Goal: Transaction & Acquisition: Obtain resource

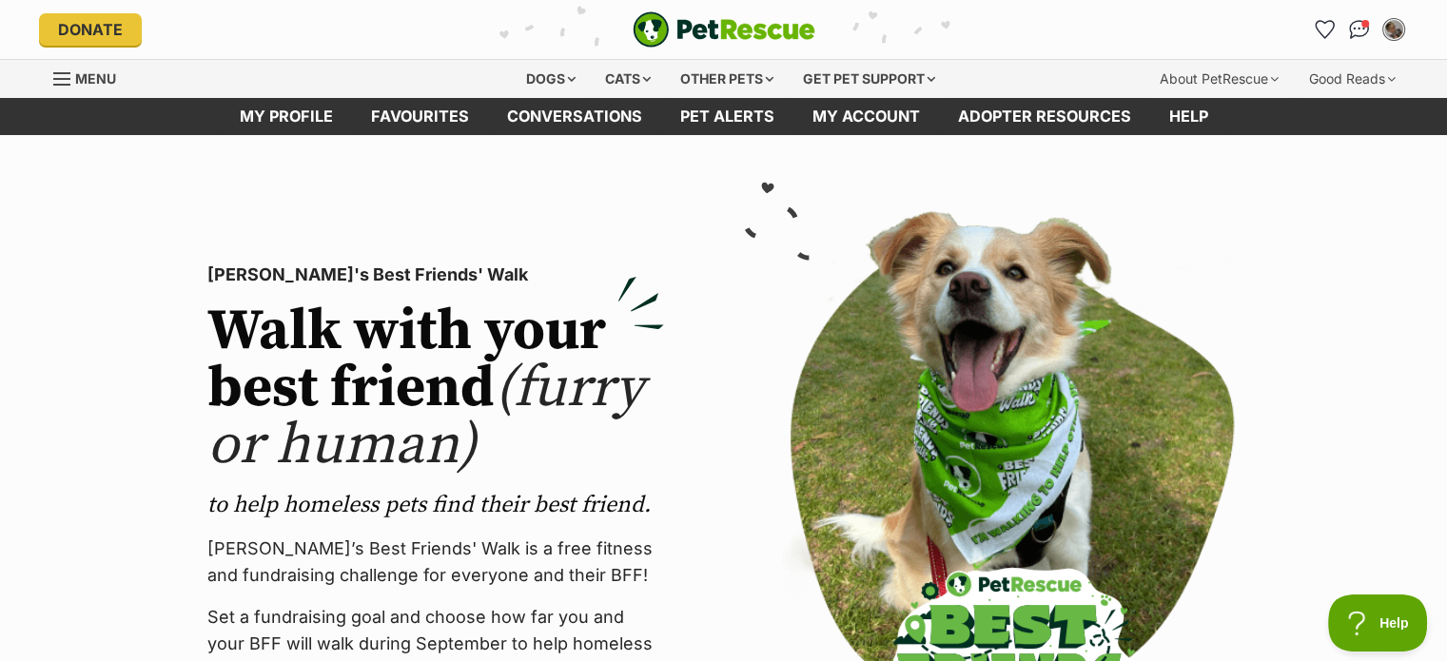
click at [80, 77] on span "Menu" at bounding box center [95, 78] width 41 height 16
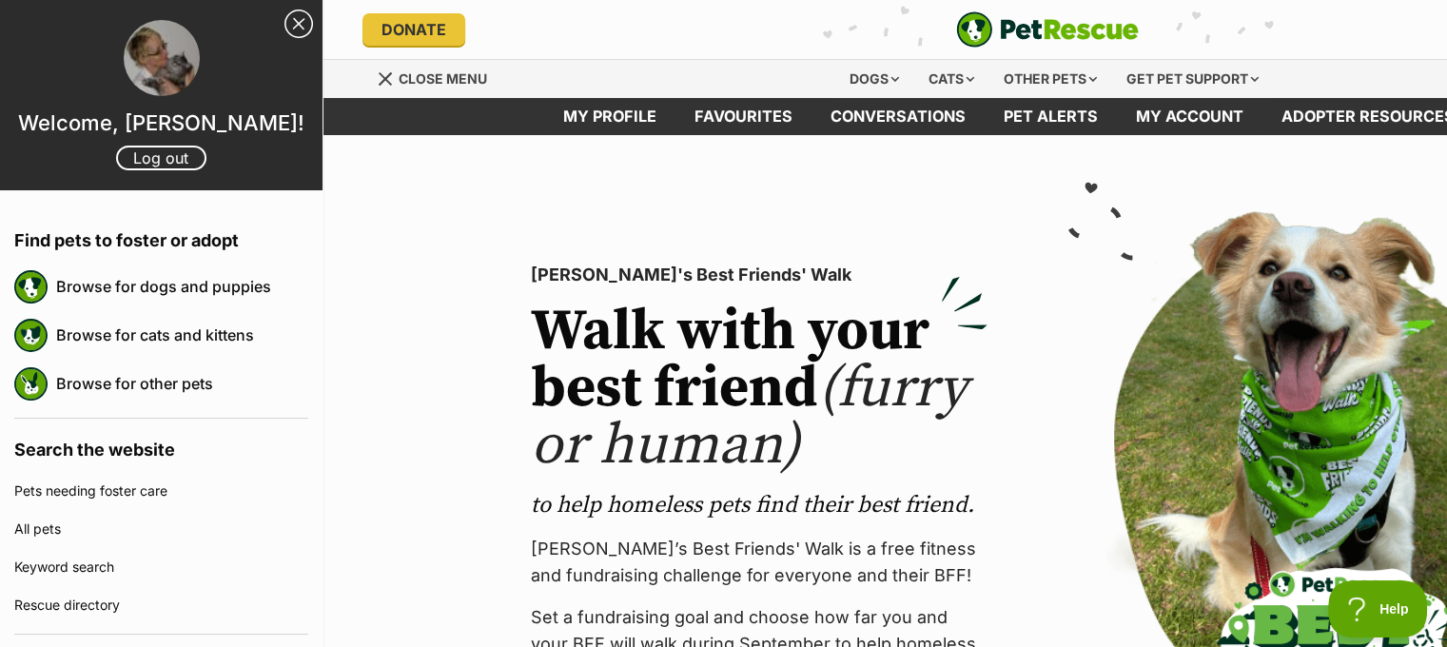
click at [419, 193] on section "PetRescue's Best Friends' Walk Walk with your best friend (furry or human) to h…" at bounding box center [1047, 507] width 1447 height 744
click at [1195, 114] on link "My account" at bounding box center [1190, 116] width 146 height 37
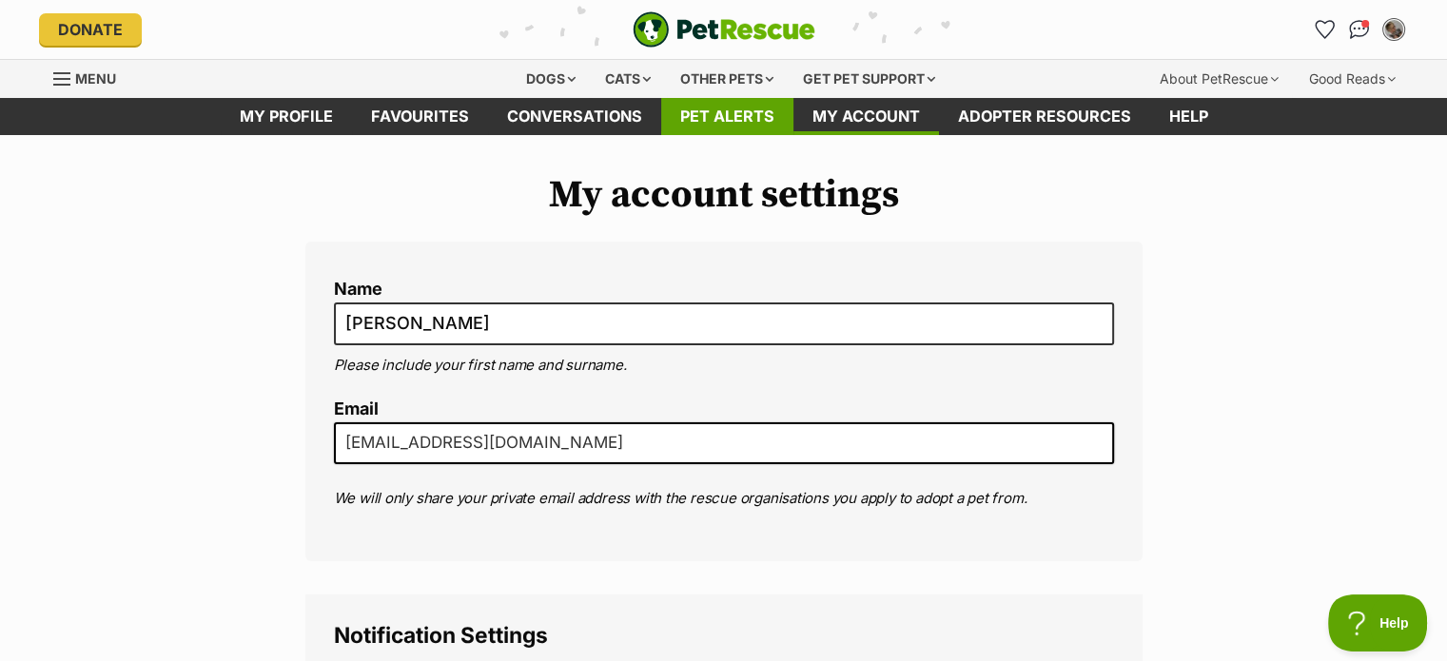
click at [708, 113] on link "Pet alerts" at bounding box center [727, 116] width 132 height 37
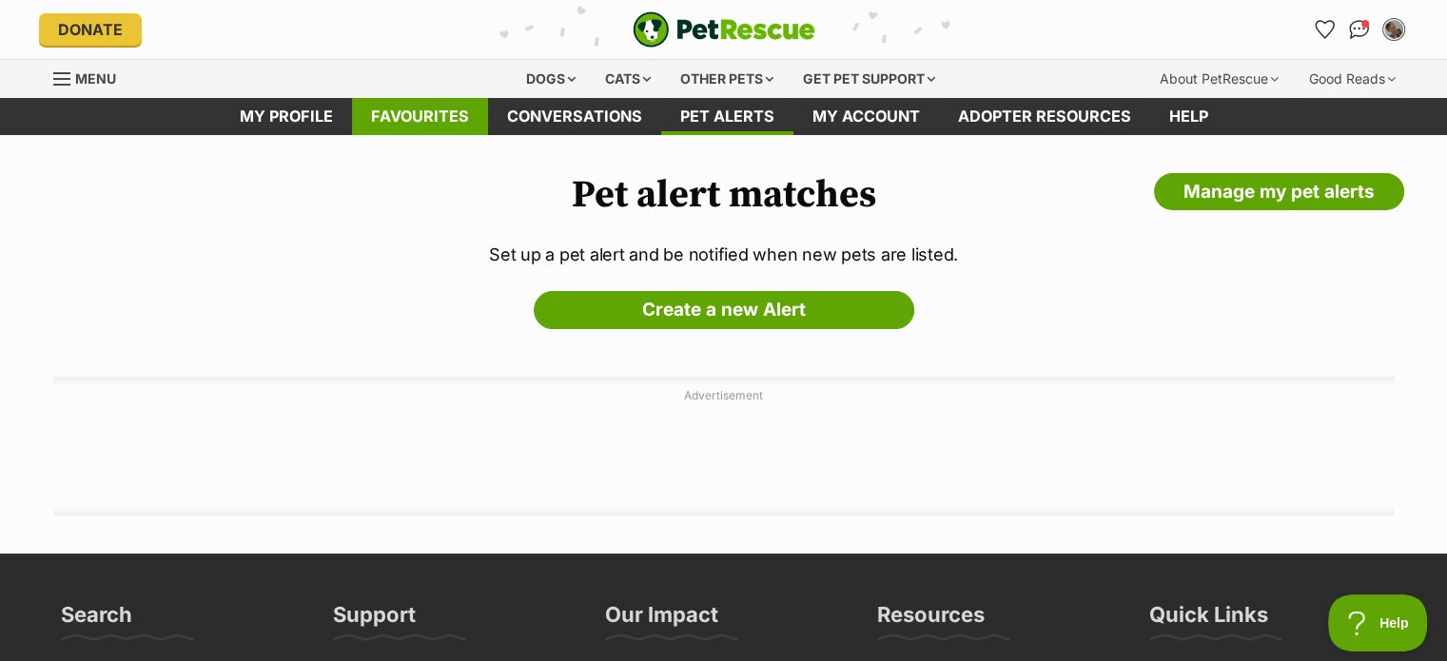
click at [408, 111] on link "Favourites" at bounding box center [420, 116] width 136 height 37
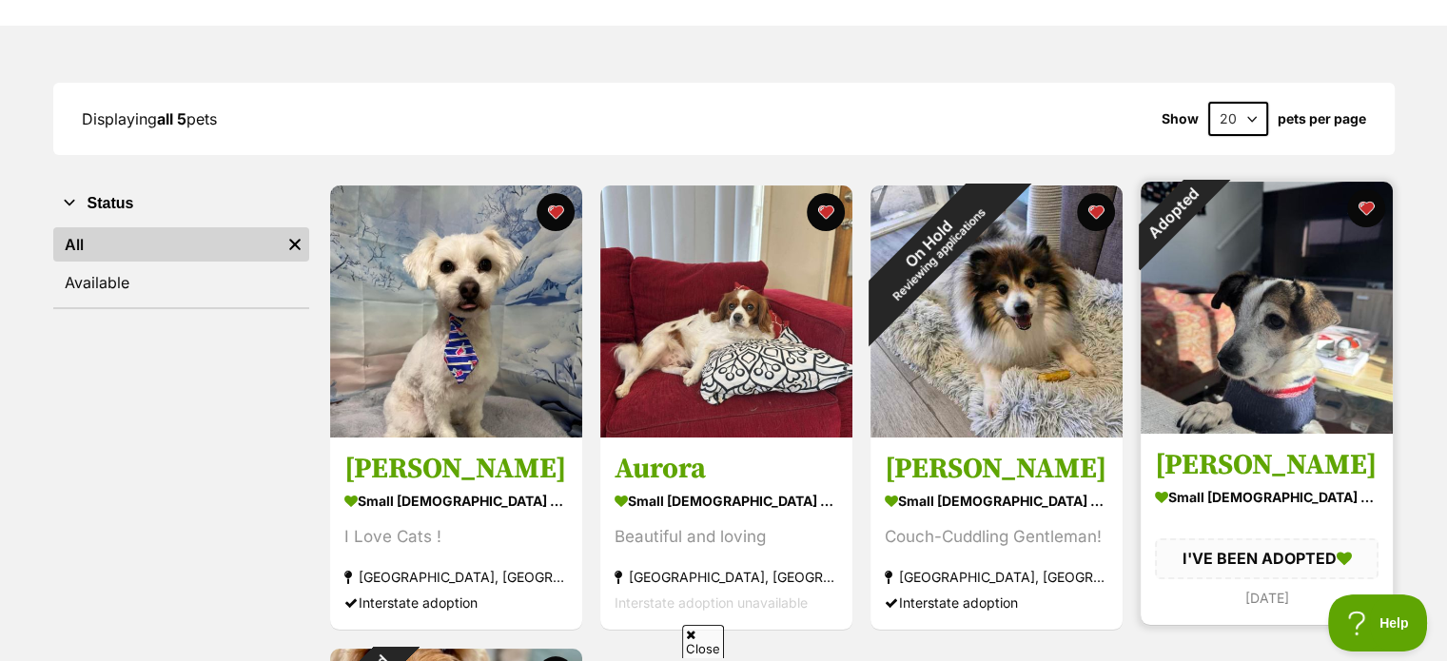
scroll to position [190, 0]
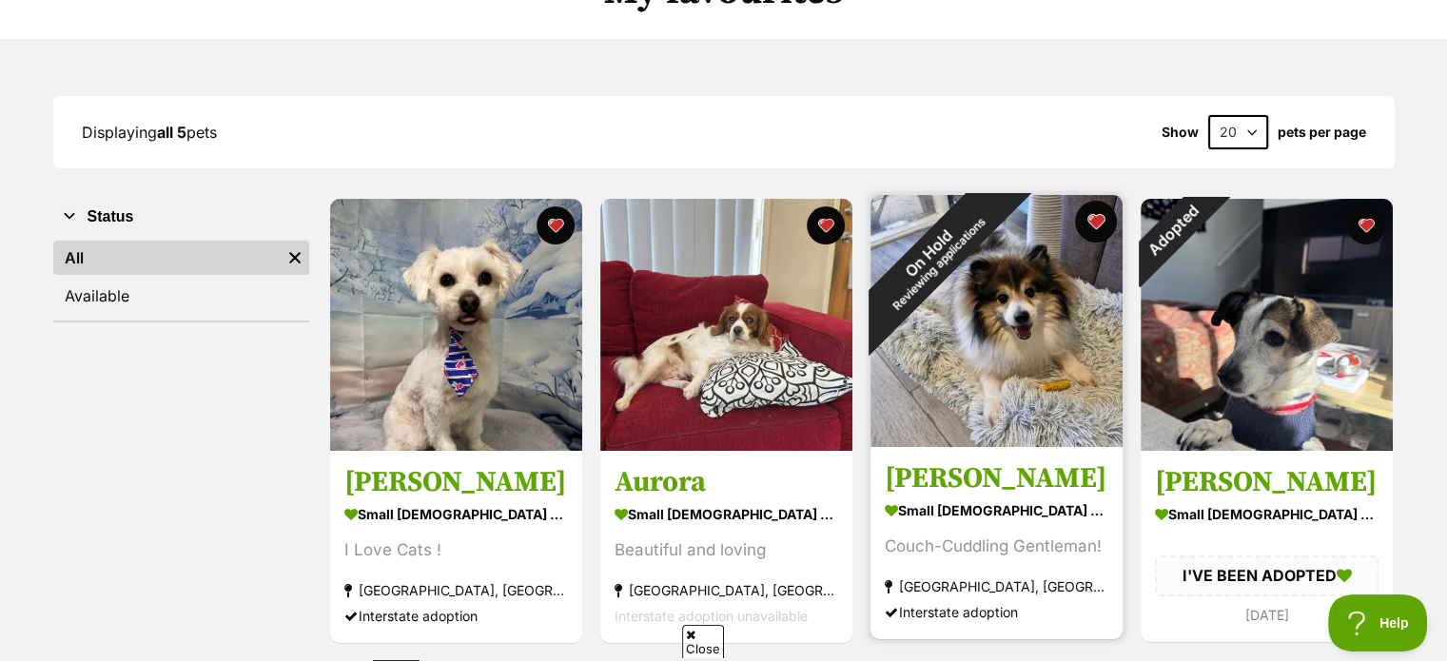
click at [1098, 218] on button "favourite" at bounding box center [1096, 222] width 42 height 42
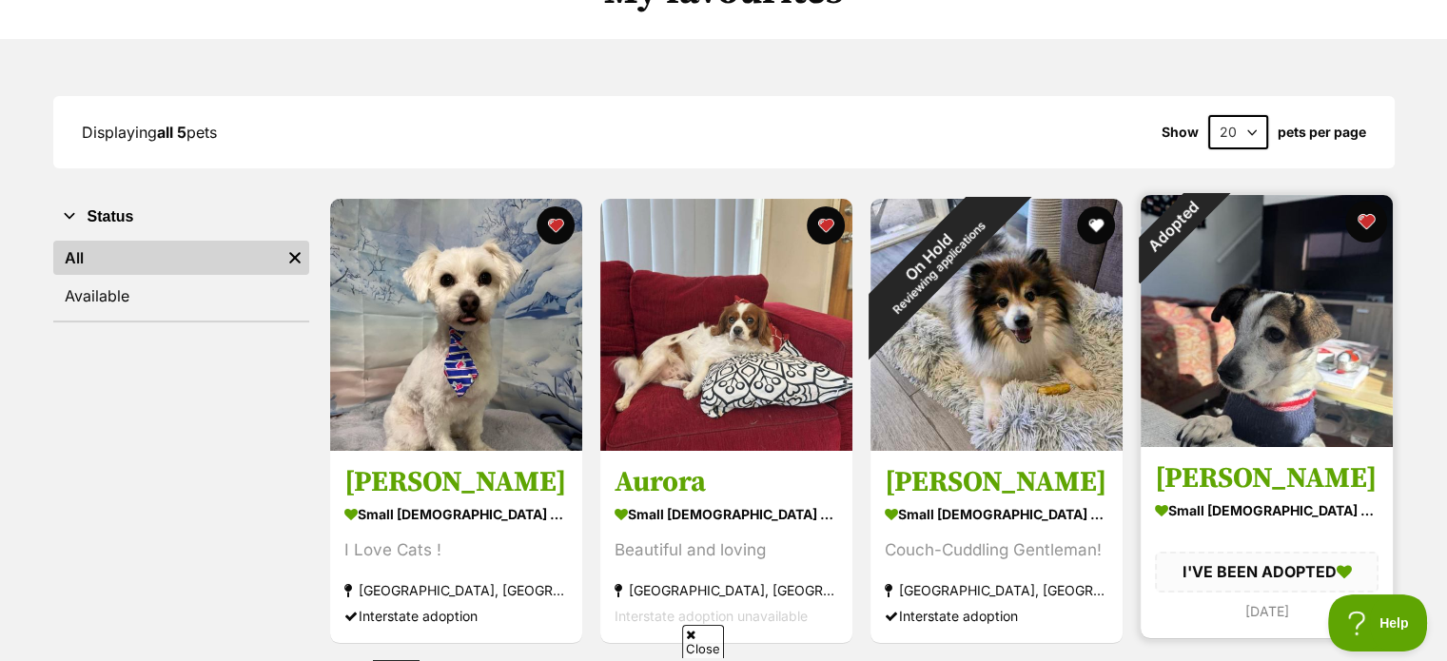
click at [1366, 226] on button "favourite" at bounding box center [1366, 222] width 42 height 42
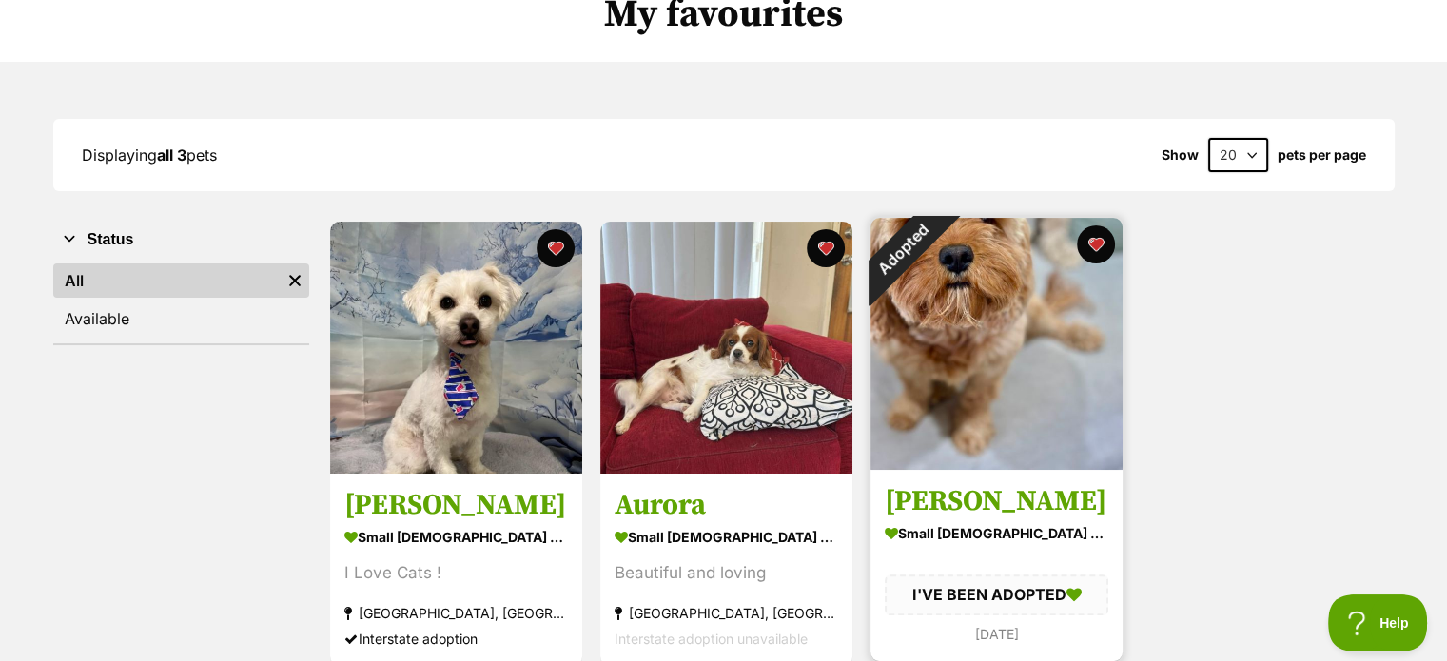
click at [967, 339] on img at bounding box center [997, 344] width 252 height 252
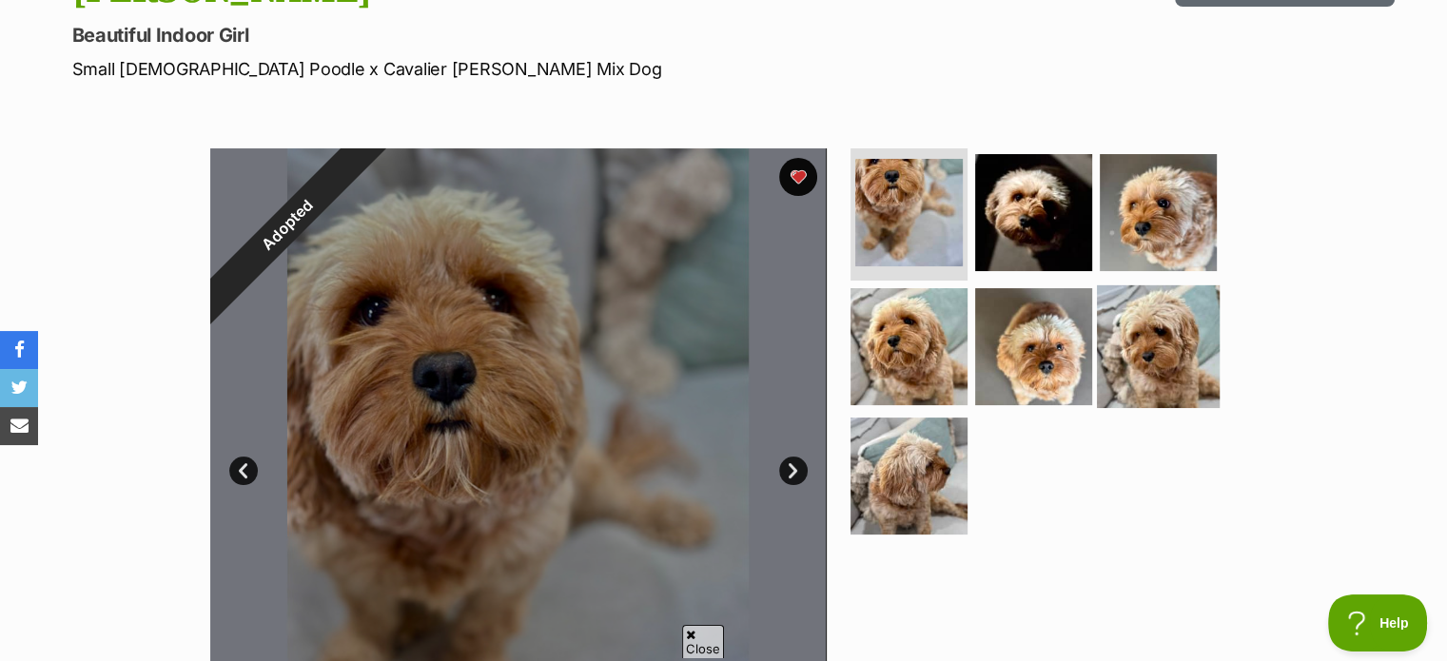
scroll to position [285, 0]
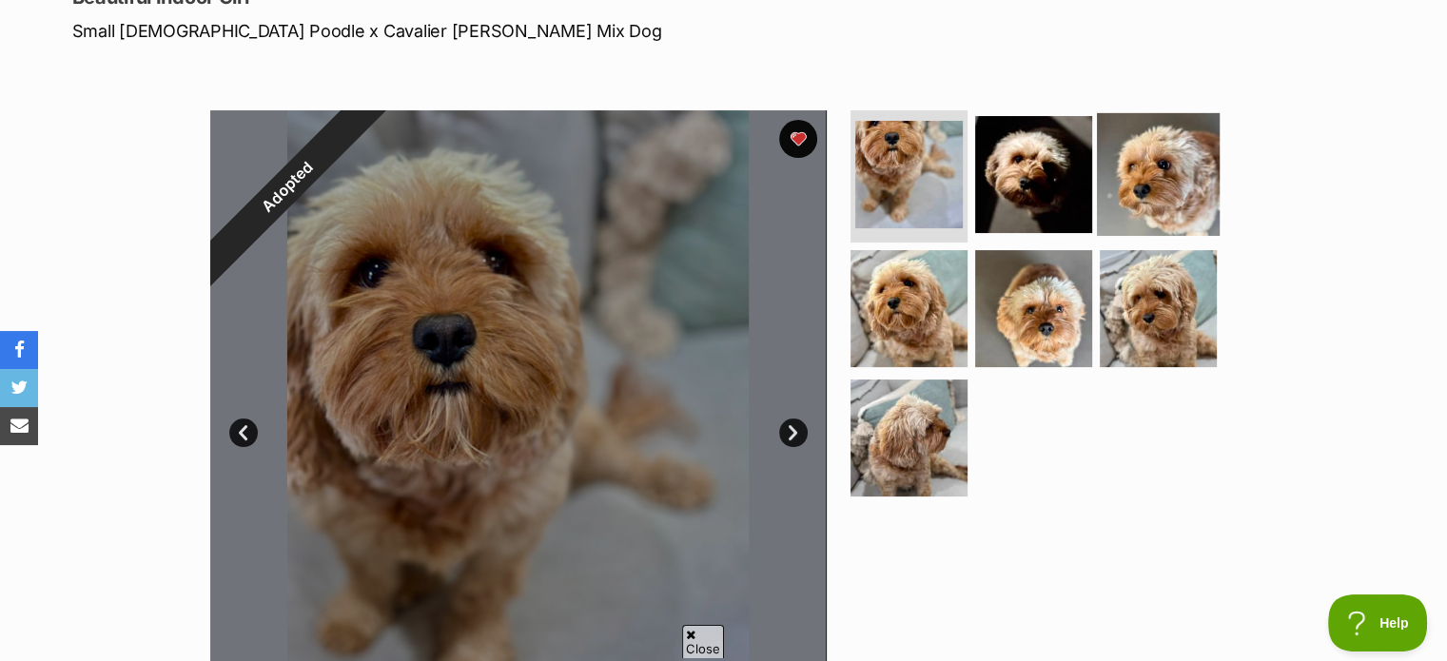
click at [1157, 200] on img at bounding box center [1158, 173] width 123 height 123
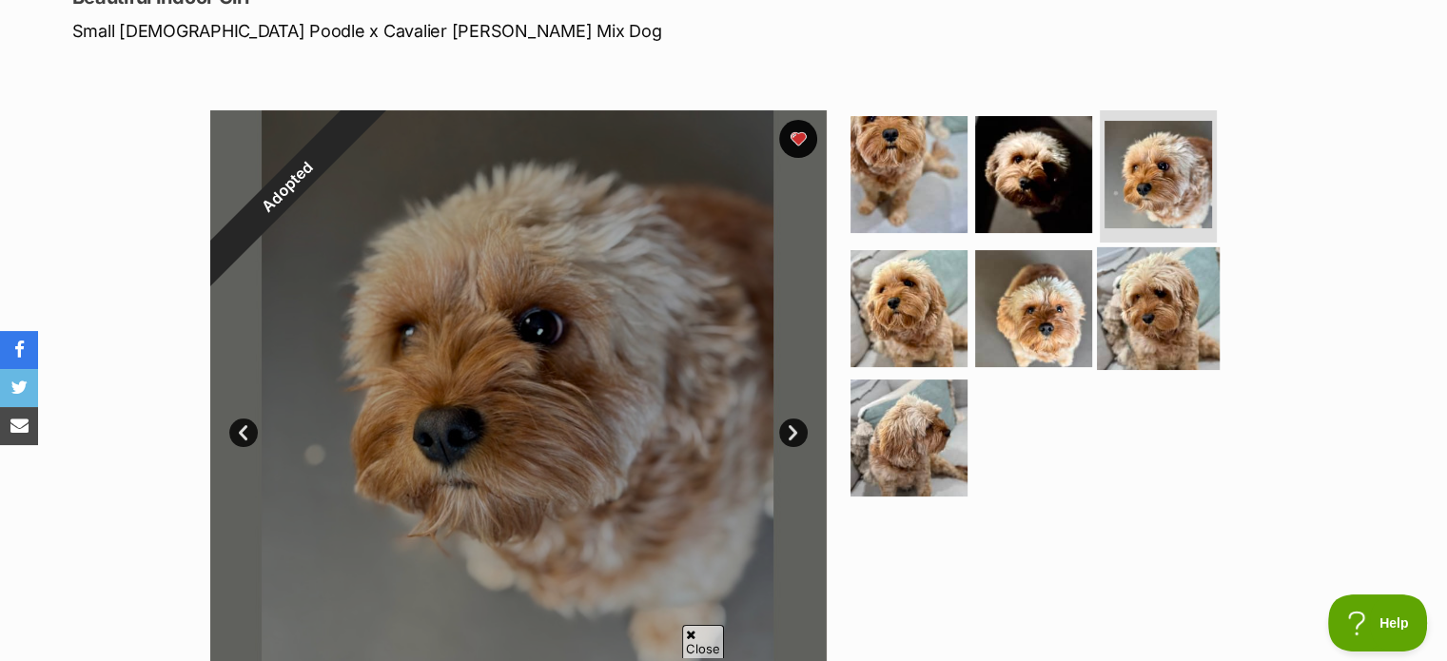
click at [1161, 325] on img at bounding box center [1158, 308] width 123 height 123
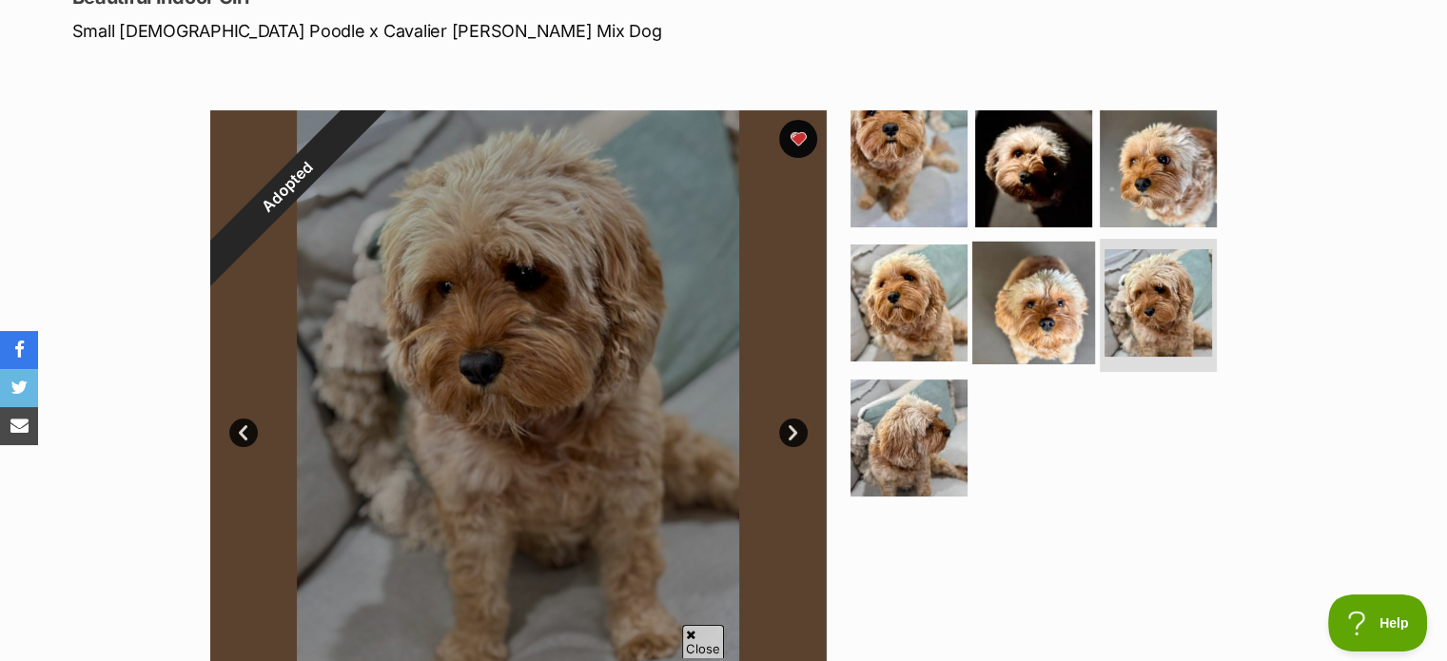
click at [1059, 325] on img at bounding box center [1033, 303] width 123 height 123
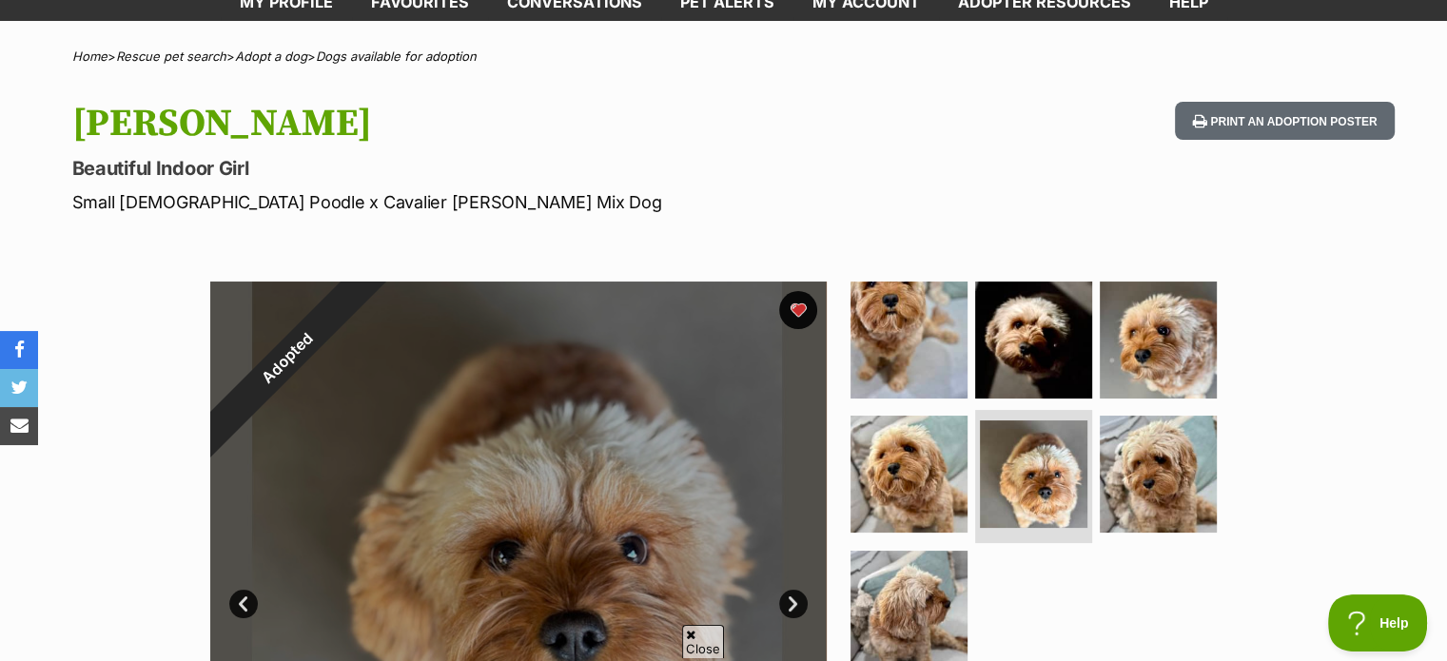
scroll to position [95, 0]
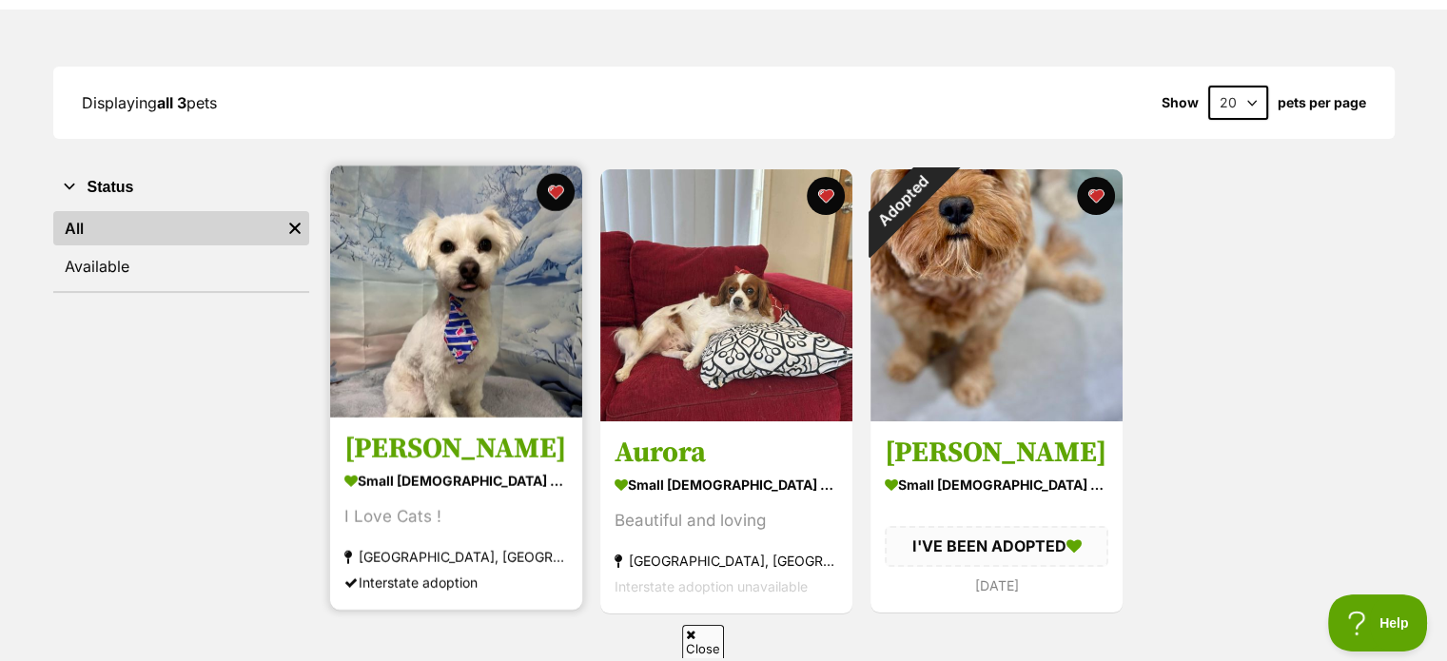
scroll to position [335, 0]
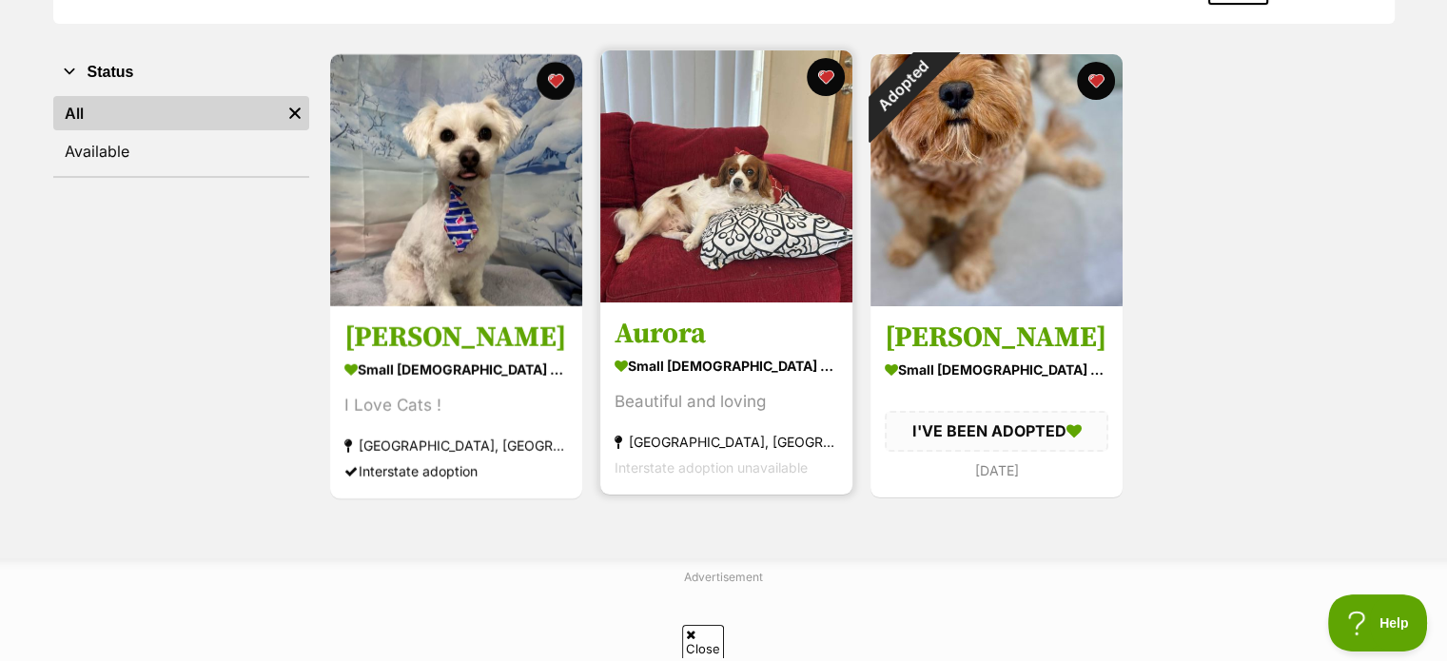
click at [692, 364] on div "small female Dog" at bounding box center [727, 367] width 224 height 28
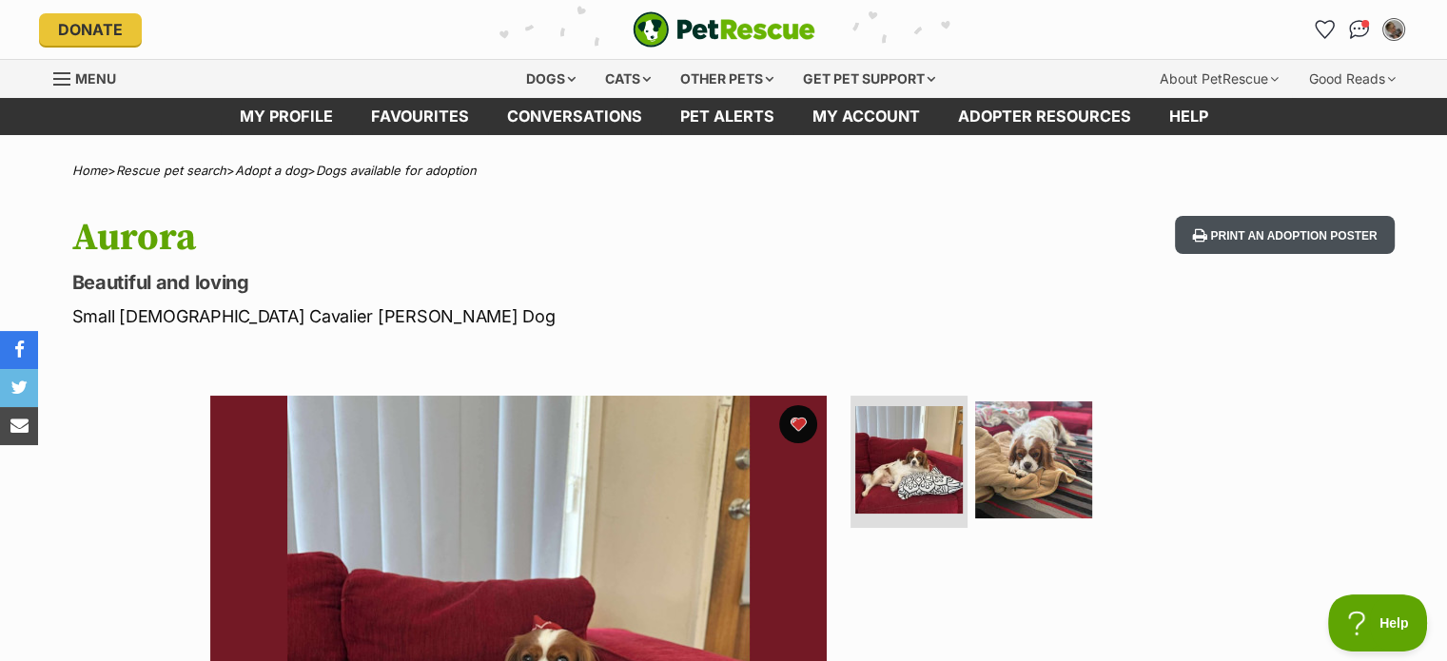
click at [1248, 230] on button "Print an adoption poster" at bounding box center [1284, 235] width 219 height 39
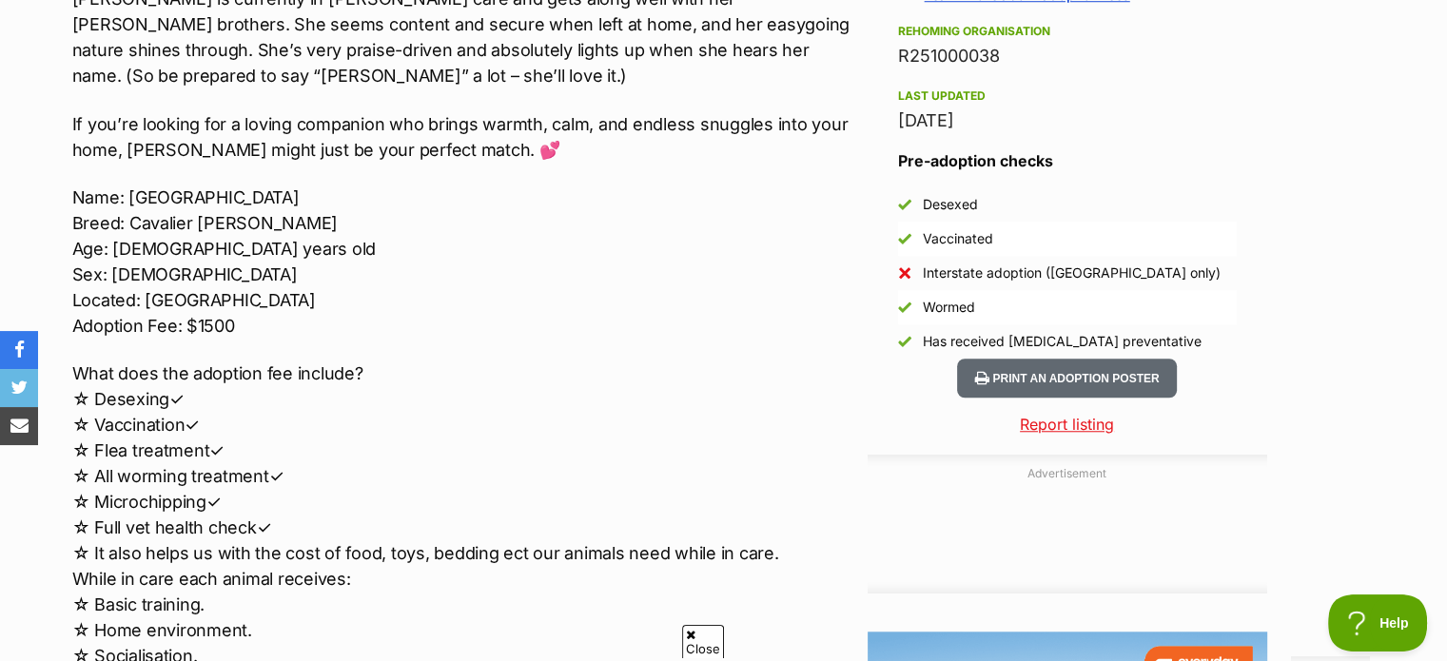
scroll to position [1522, 0]
click at [997, 380] on button "Print an adoption poster" at bounding box center [1066, 379] width 219 height 39
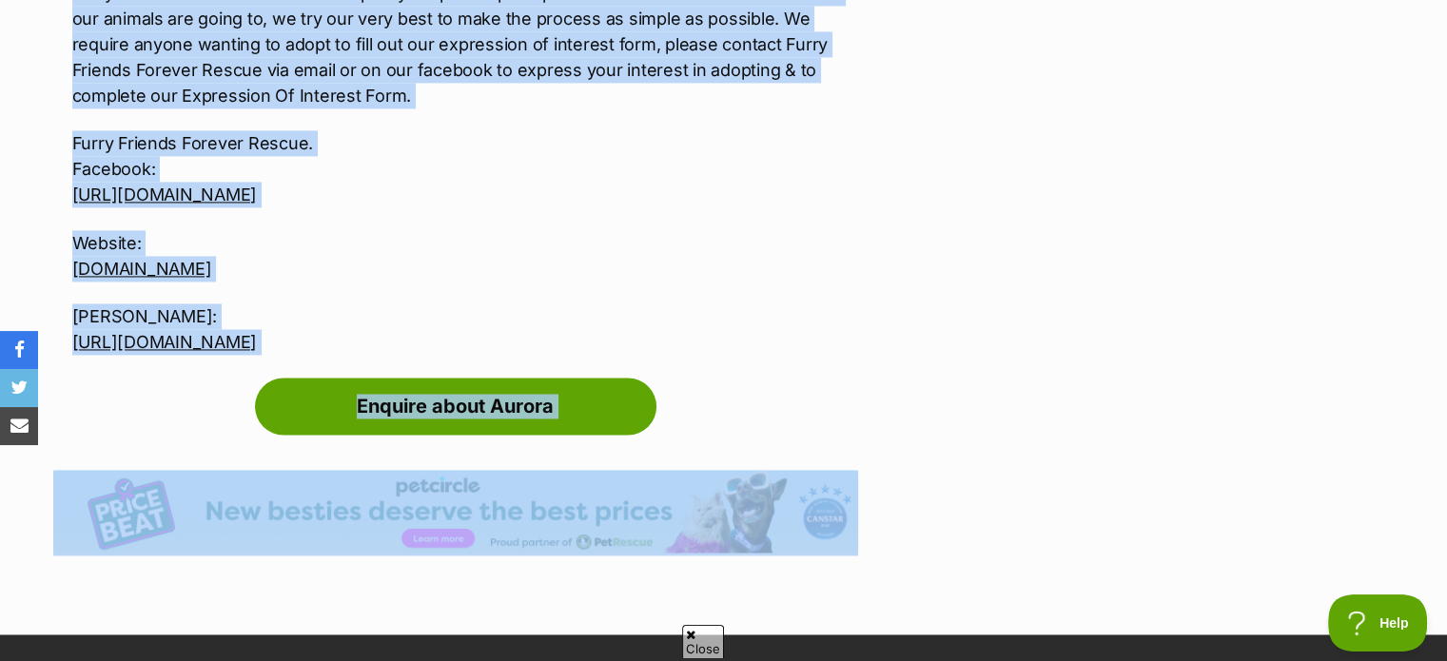
scroll to position [2862, 0]
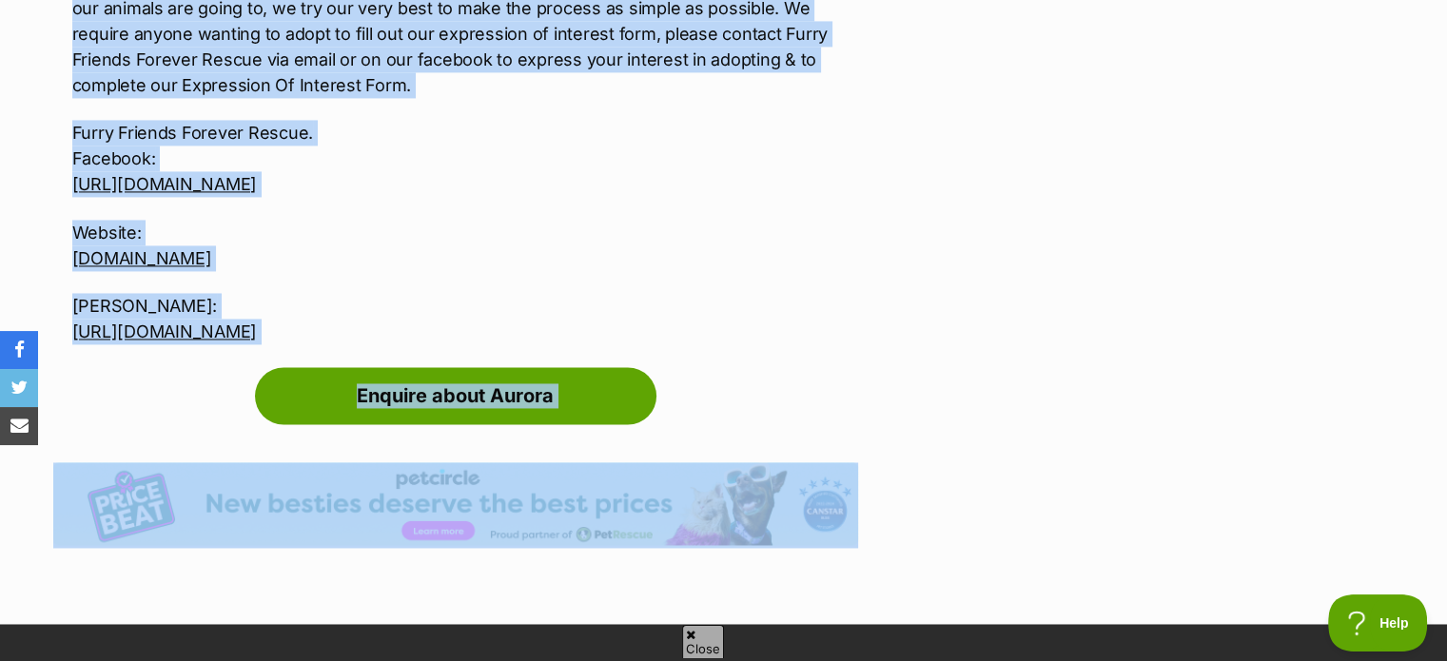
drag, startPoint x: 89, startPoint y: 338, endPoint x: 647, endPoint y: 281, distance: 560.5
copy div "Aurora, affectionately known as Rory, is a beautiful Blenheim Cavalier with the…"
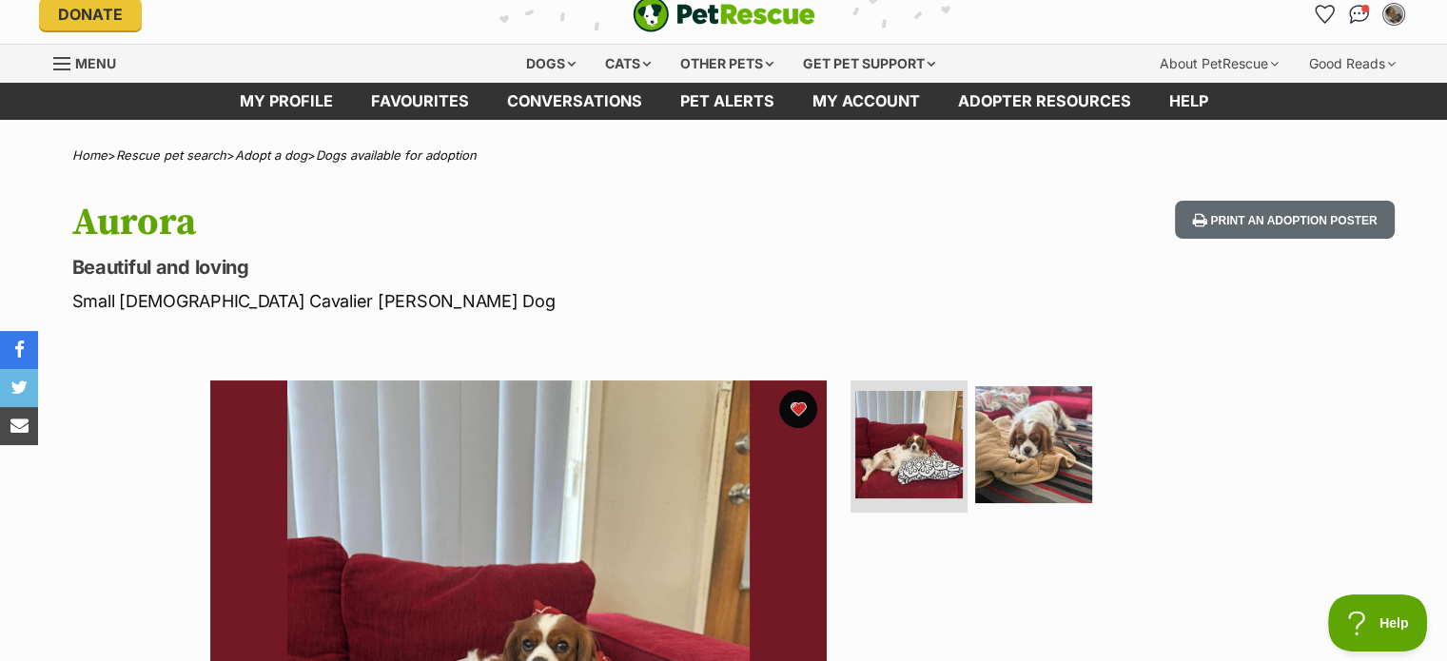
scroll to position [0, 0]
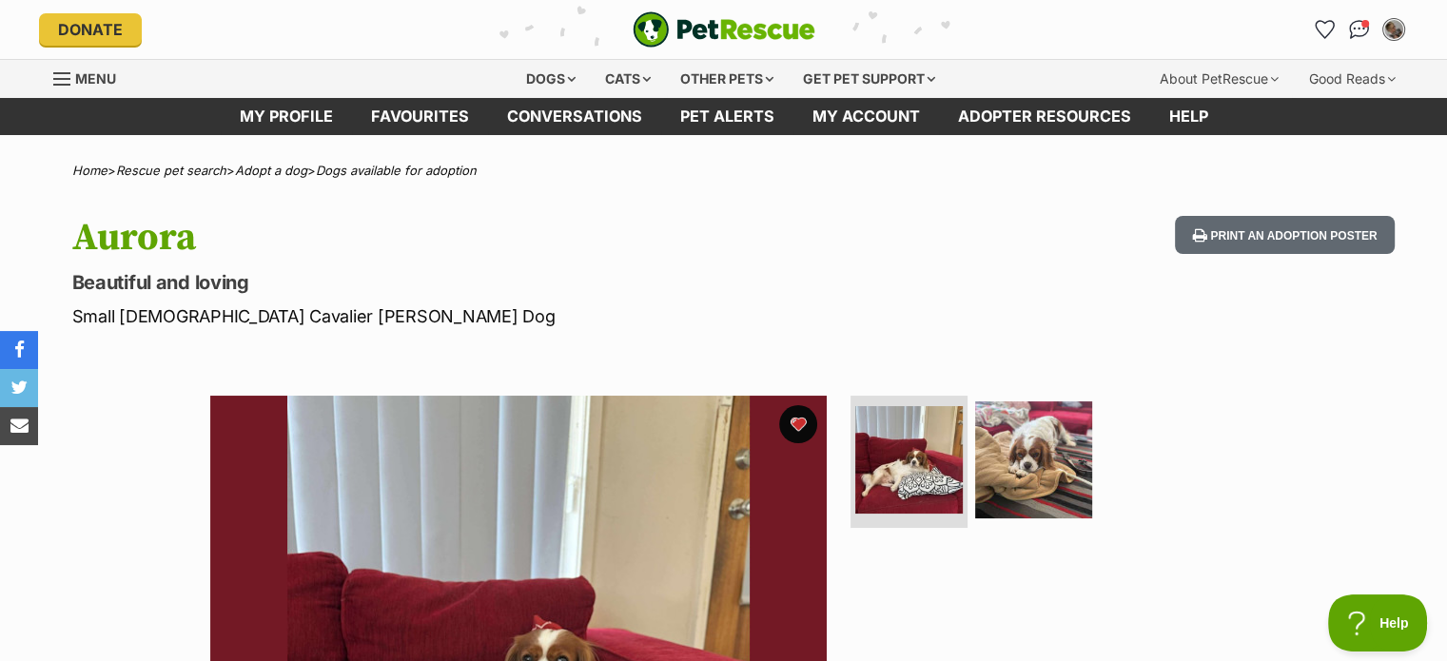
click at [1199, 452] on ul at bounding box center [1042, 466] width 390 height 141
click at [1215, 237] on button "Print an adoption poster" at bounding box center [1284, 235] width 219 height 39
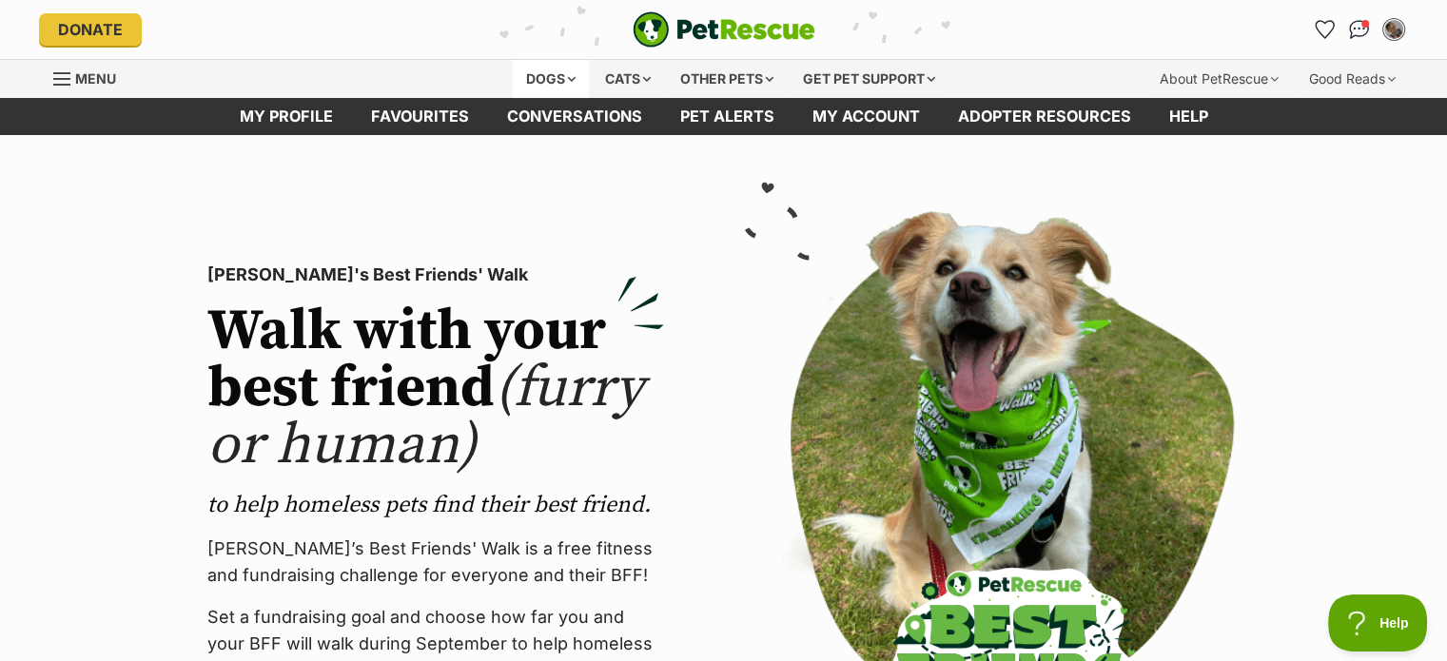
click at [556, 72] on div "Dogs" at bounding box center [551, 79] width 76 height 38
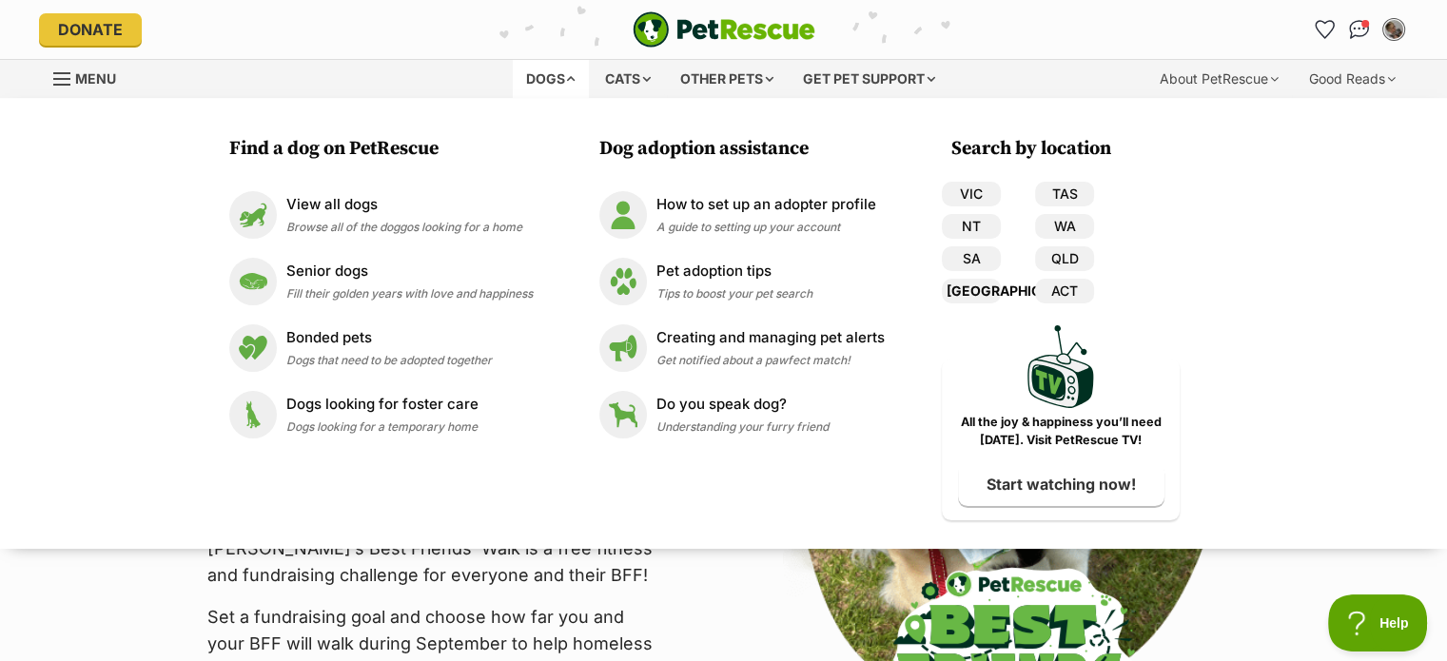
click at [977, 291] on link "[GEOGRAPHIC_DATA]" at bounding box center [971, 291] width 59 height 25
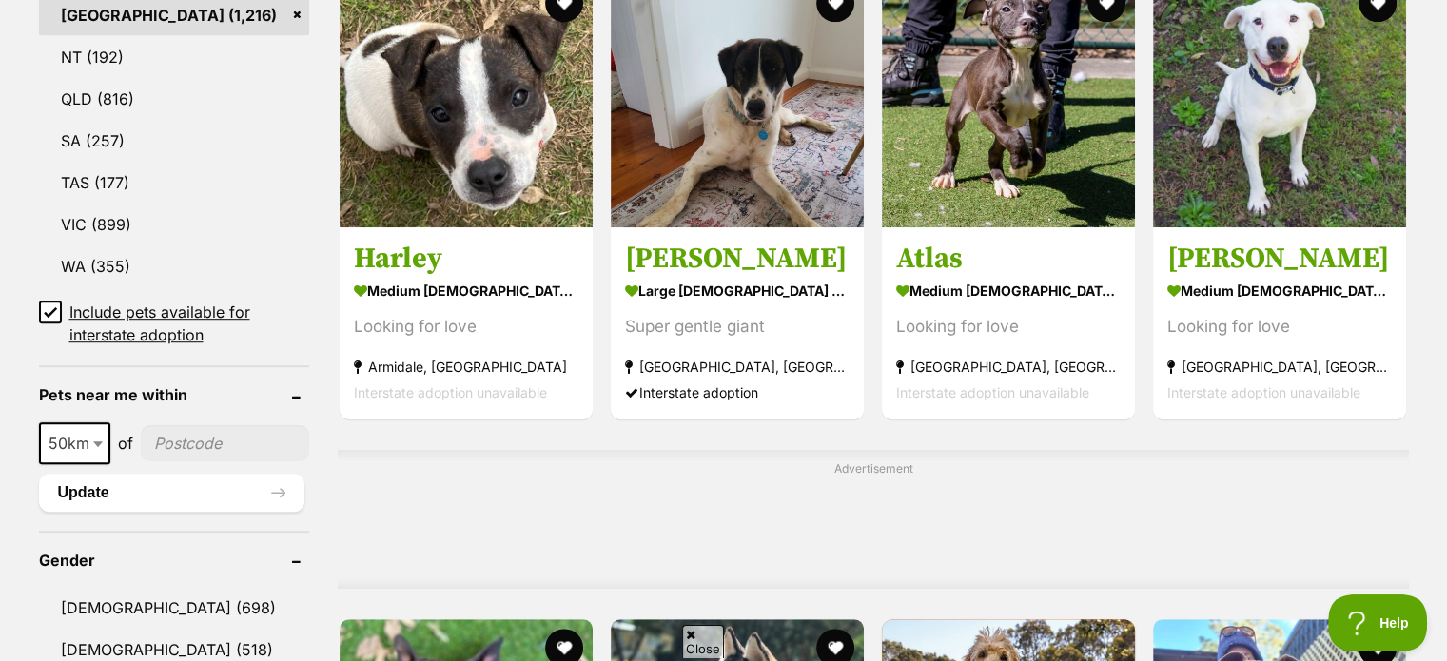
scroll to position [1142, 0]
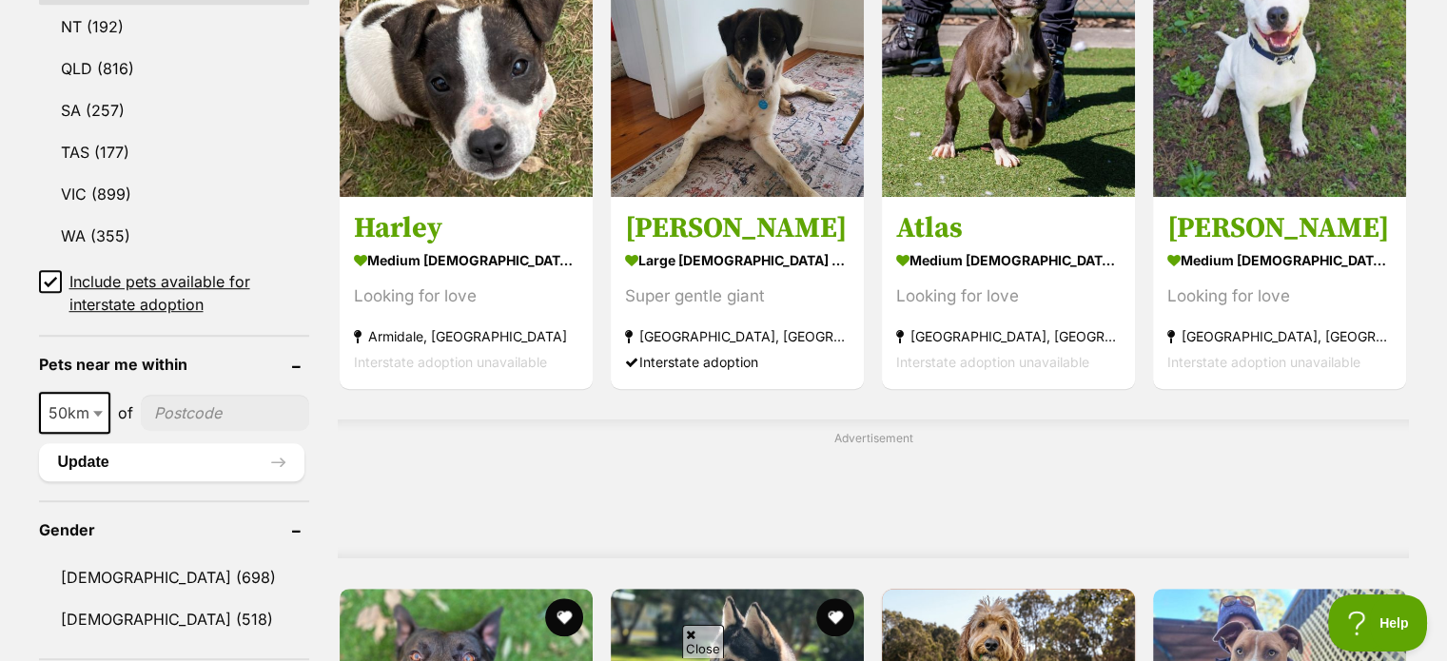
click at [65, 400] on span "50km" at bounding box center [75, 413] width 68 height 27
drag, startPoint x: 76, startPoint y: 517, endPoint x: 126, endPoint y: 463, distance: 72.7
select select "100"
click at [180, 401] on input"] "postcode" at bounding box center [228, 413] width 163 height 36
type input"] "2041"
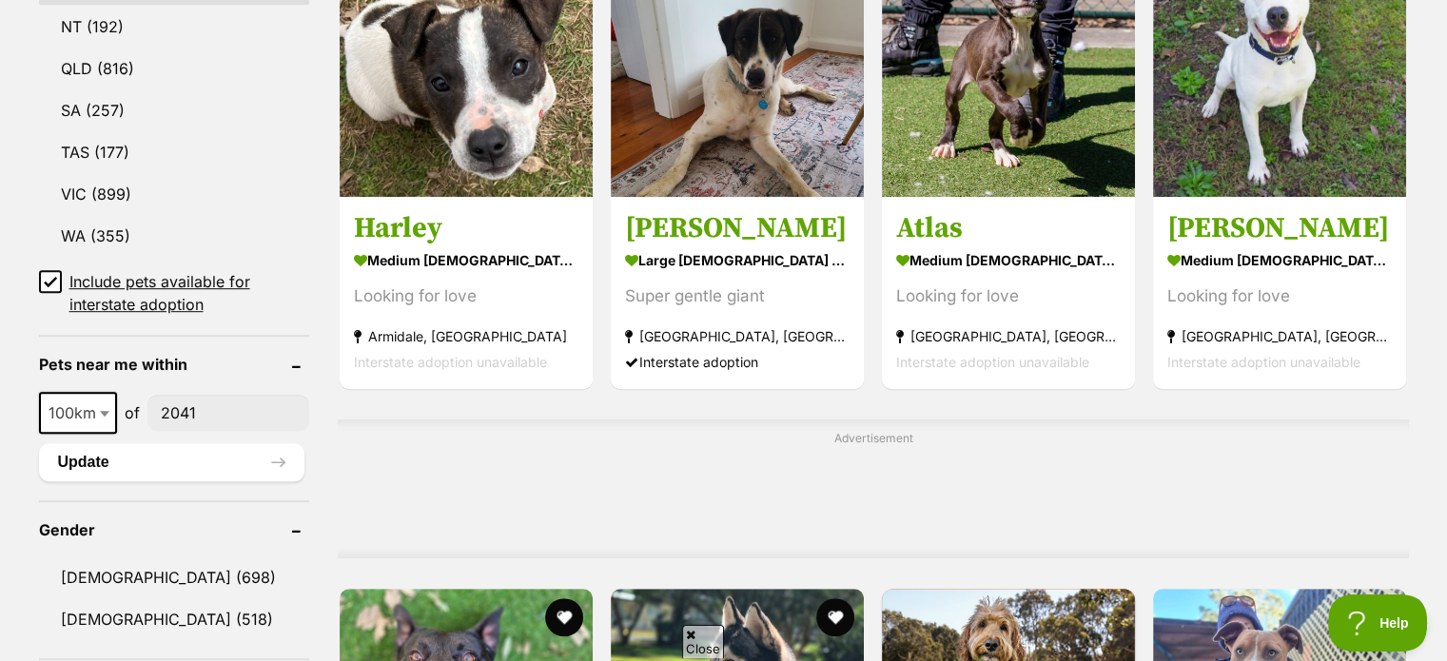
click at [514, 471] on div "Advertisement" at bounding box center [873, 489] width 1070 height 139
click at [118, 461] on button "Update" at bounding box center [172, 462] width 266 height 38
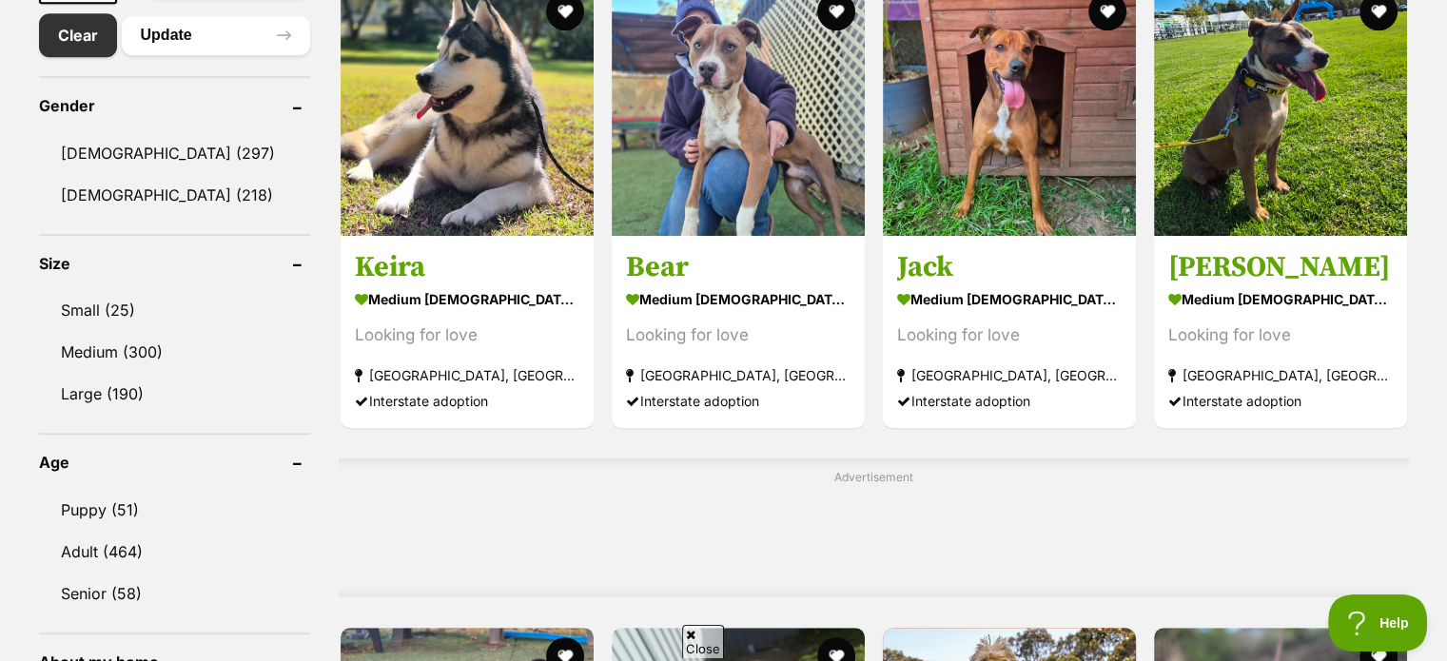
scroll to position [1142, 0]
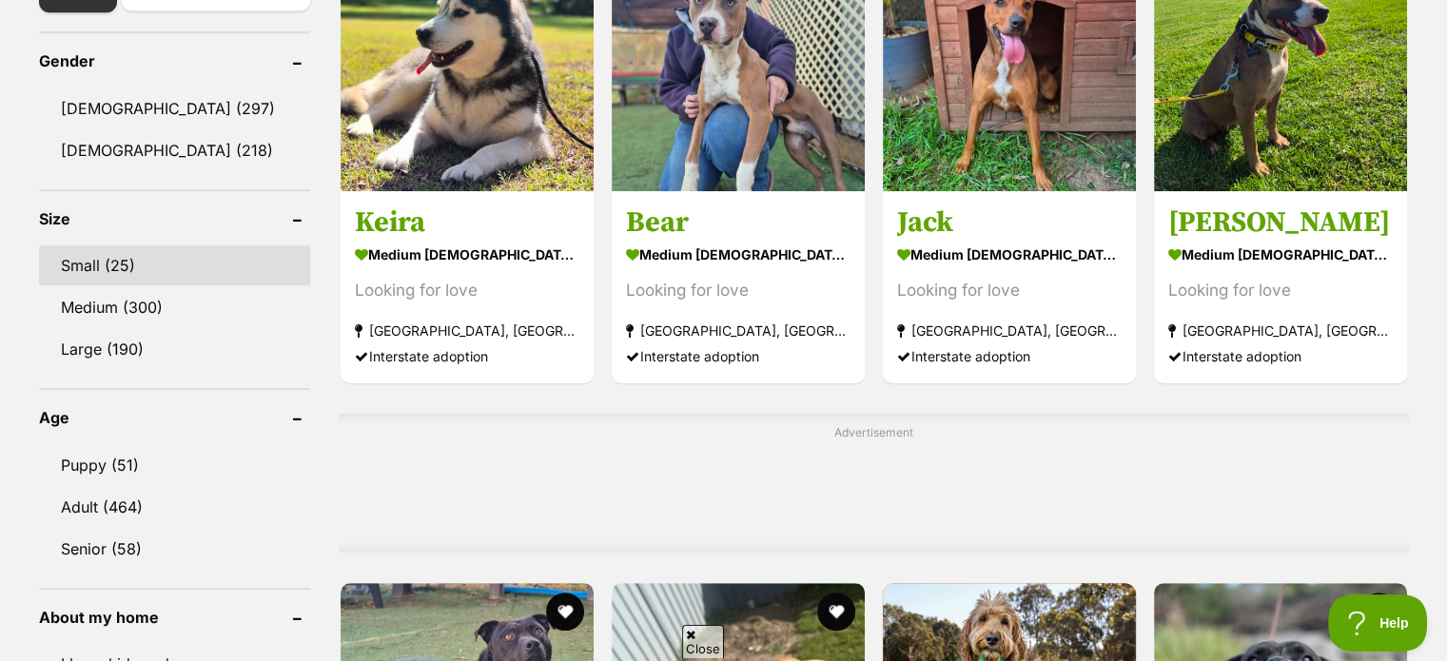
click at [100, 246] on link "Small (25)" at bounding box center [174, 265] width 271 height 40
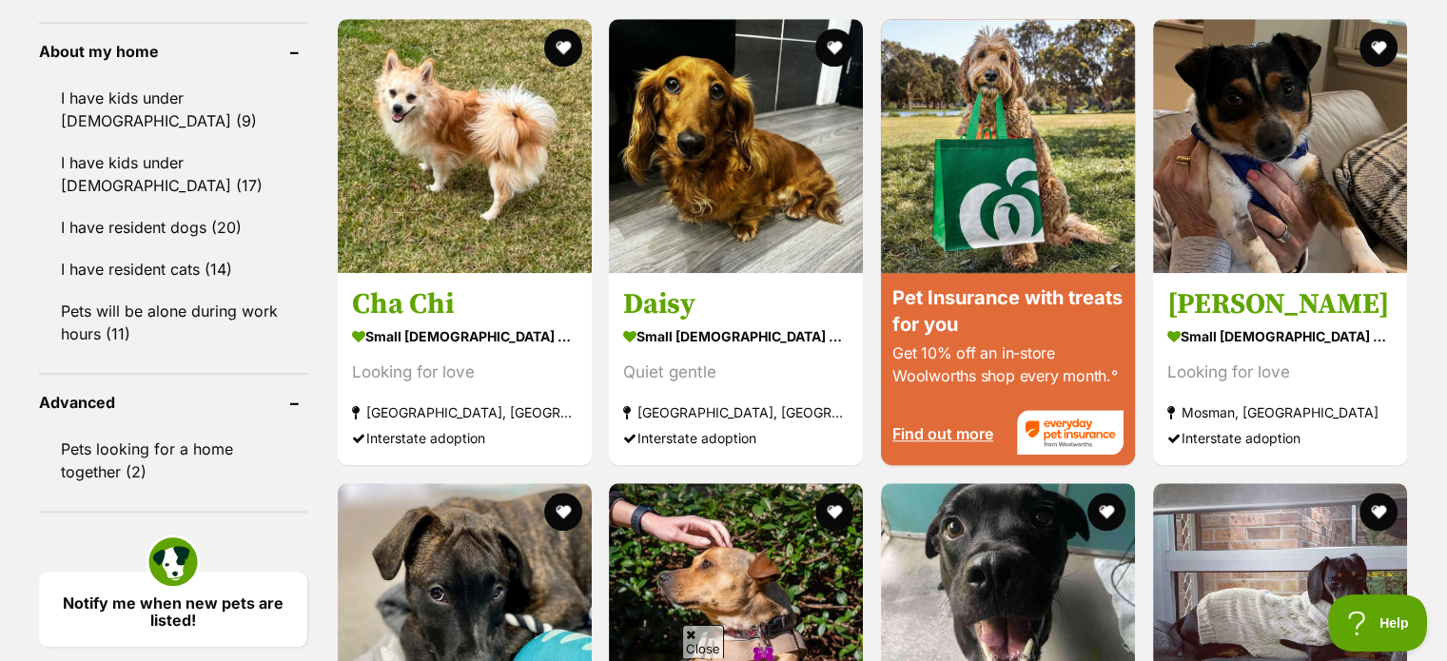
scroll to position [1713, 0]
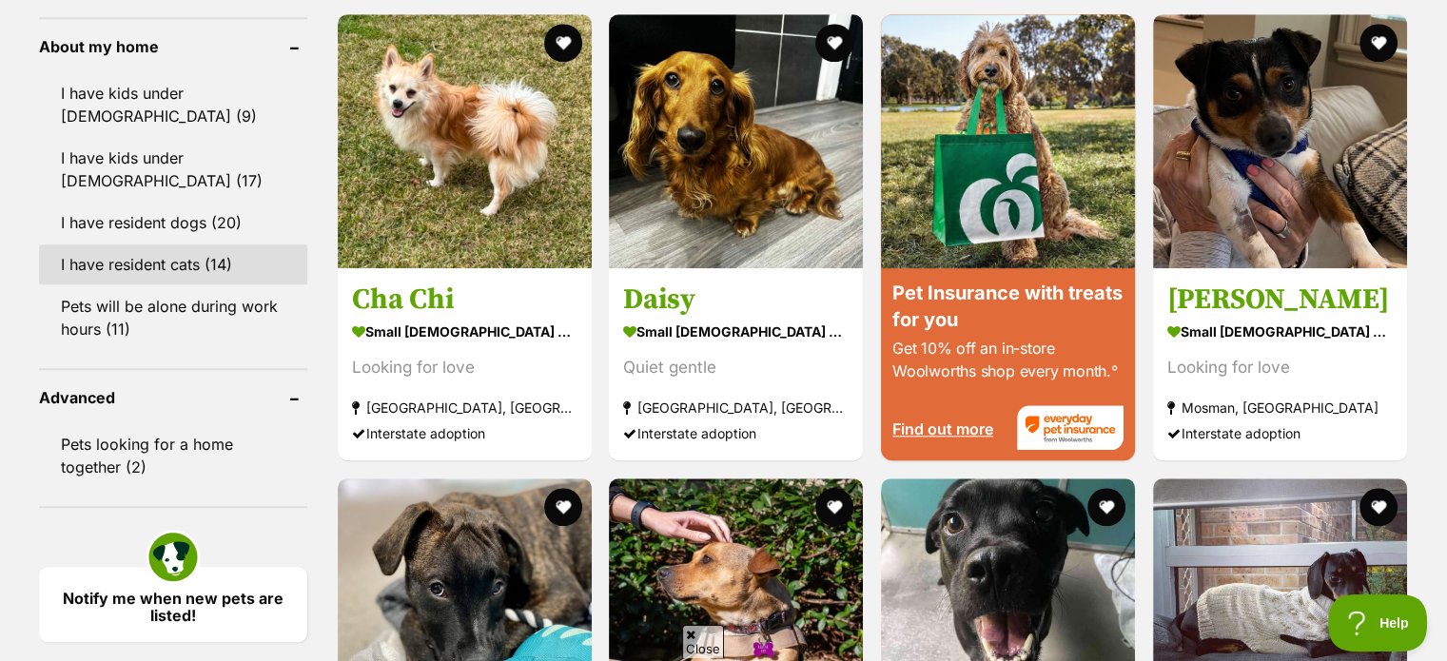
click at [116, 262] on link "I have resident cats (14)" at bounding box center [173, 265] width 268 height 40
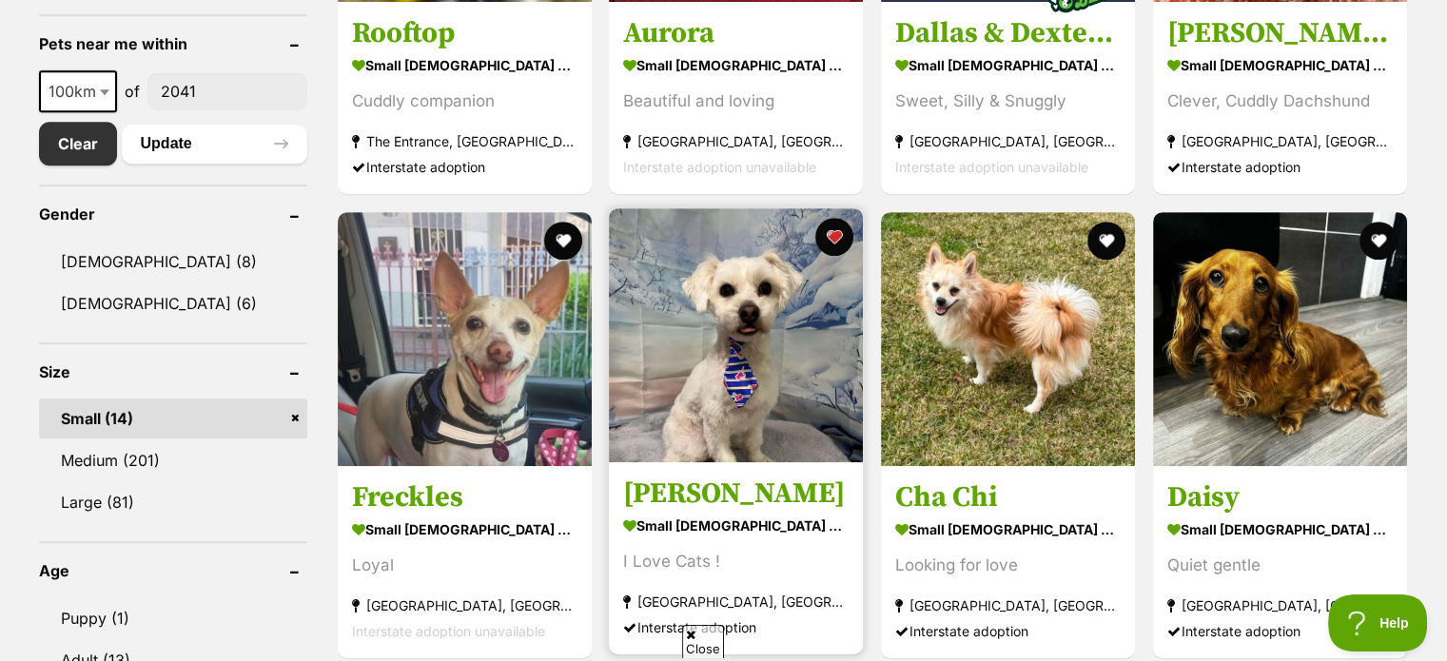
scroll to position [1142, 0]
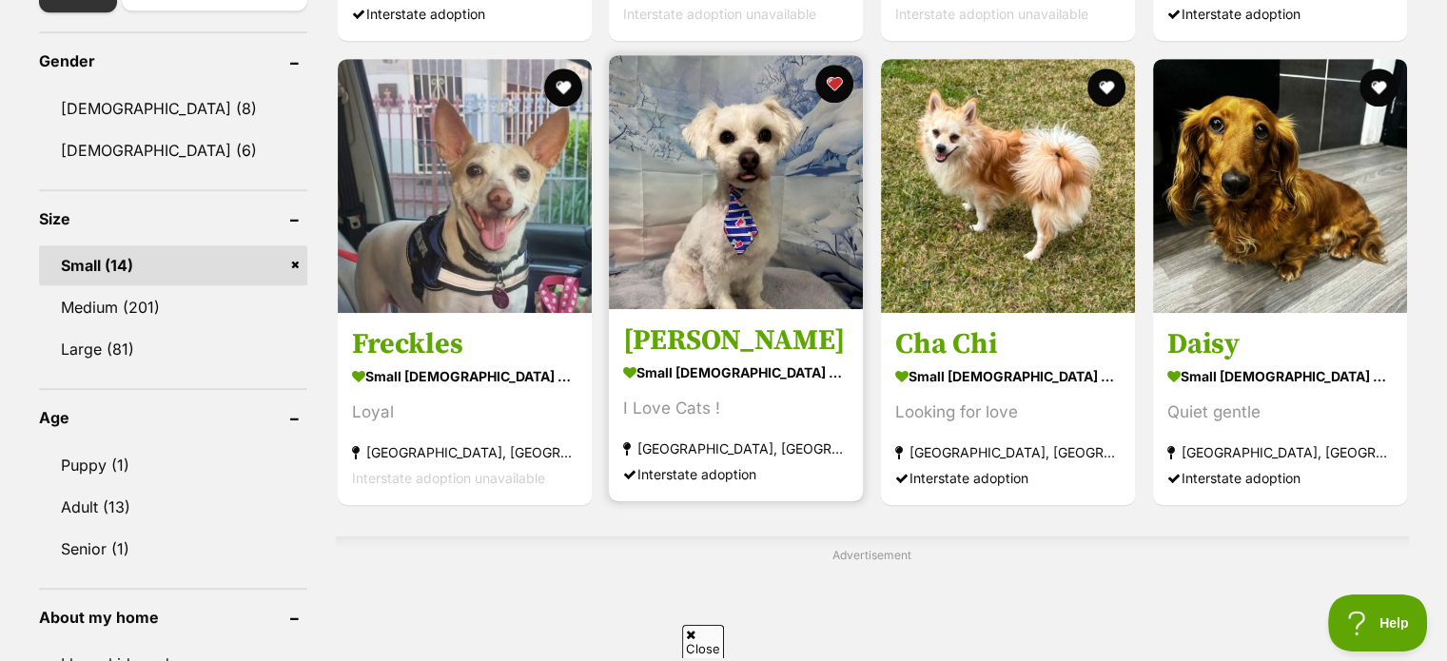
click at [659, 343] on h3 "[PERSON_NAME]" at bounding box center [736, 342] width 226 height 36
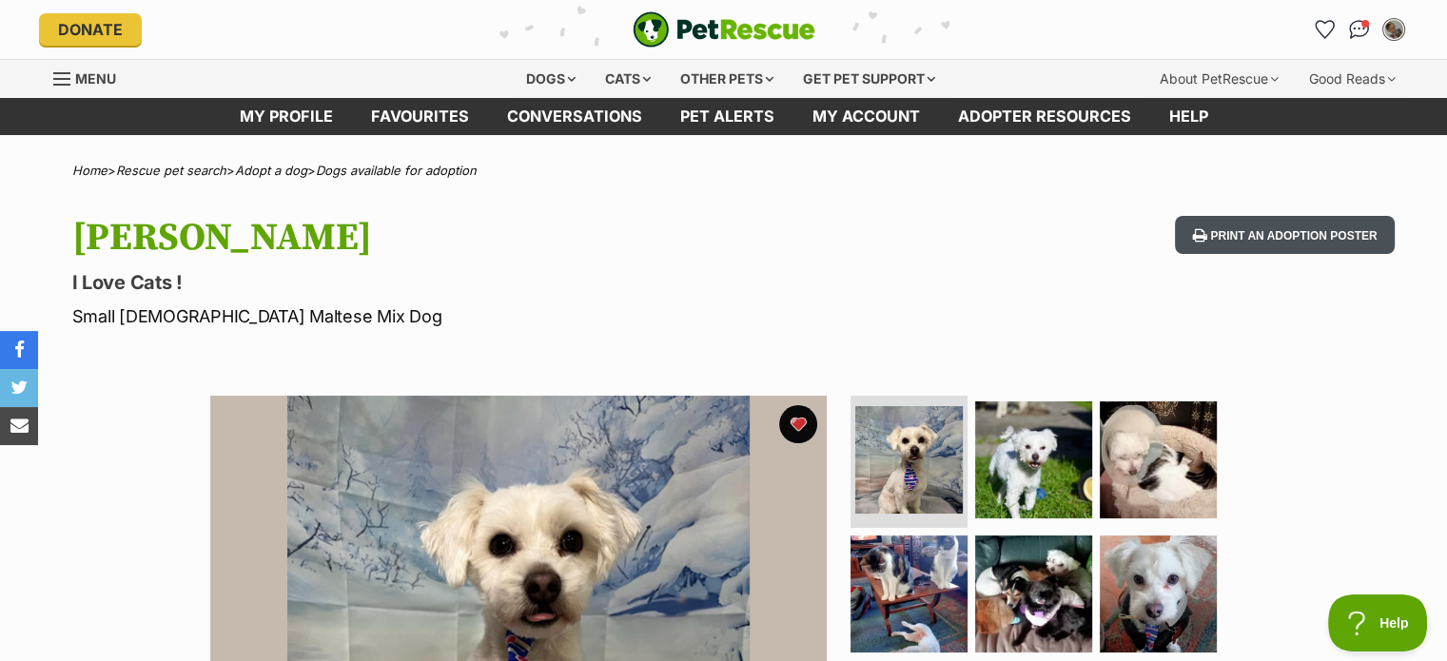
click at [1217, 240] on button "Print an adoption poster" at bounding box center [1284, 235] width 219 height 39
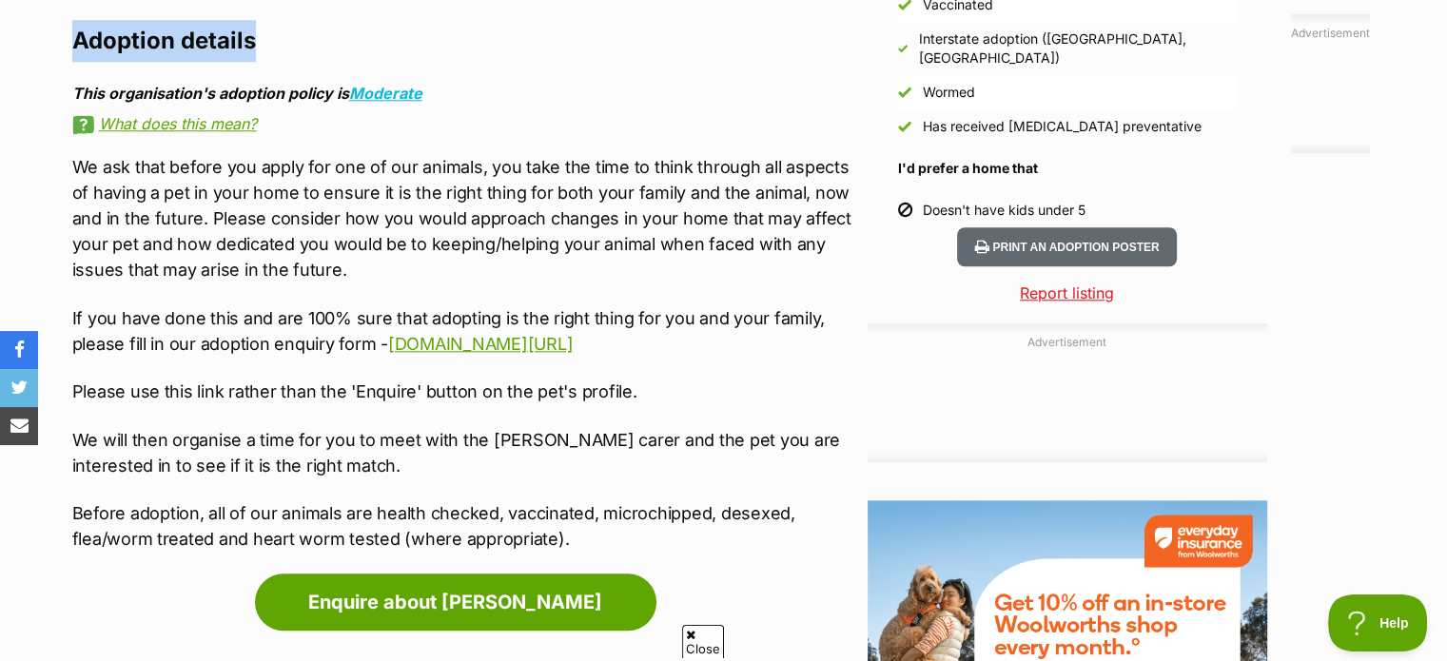
scroll to position [1716, 0]
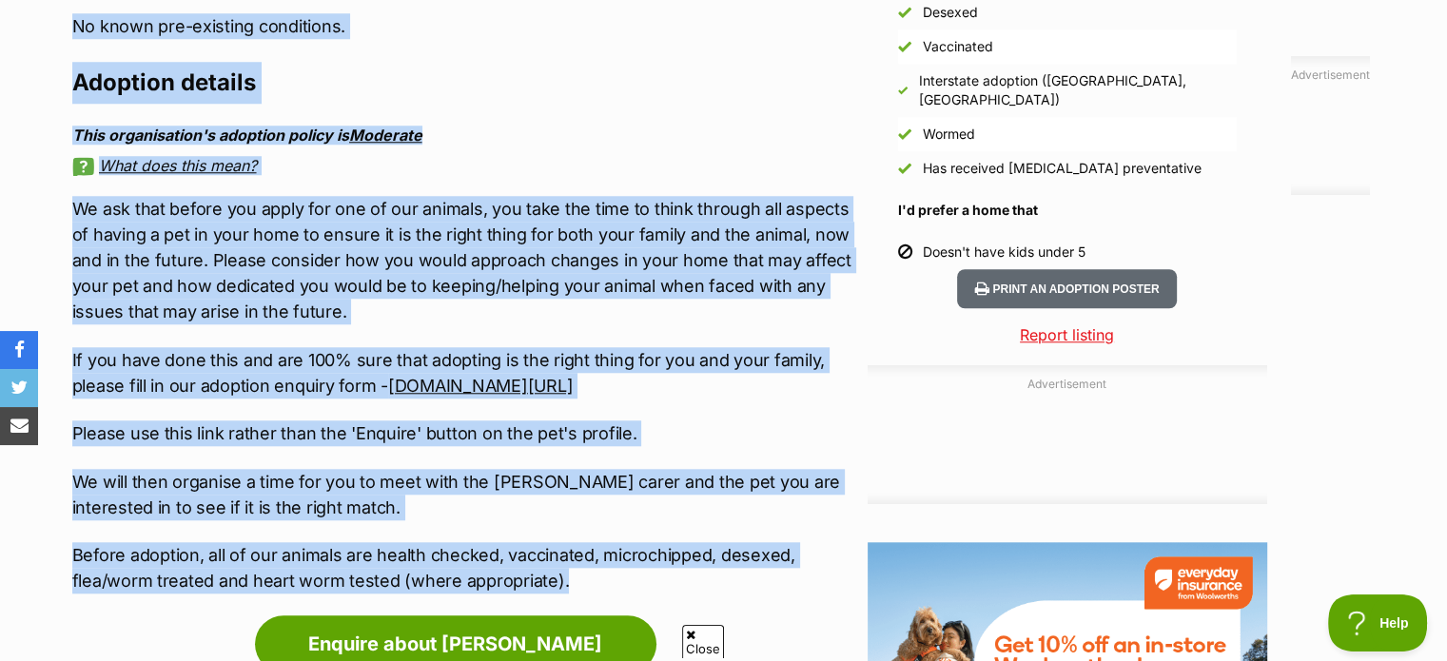
drag, startPoint x: 69, startPoint y: 41, endPoint x: 802, endPoint y: 548, distance: 891.1
copy div "Lorem Ipsu 🐾 Dolo Sita 🐾 Cons adip’e sed doe tempori utlab et dolo. Ma ali enim…"
